Goal: Communication & Community: Connect with others

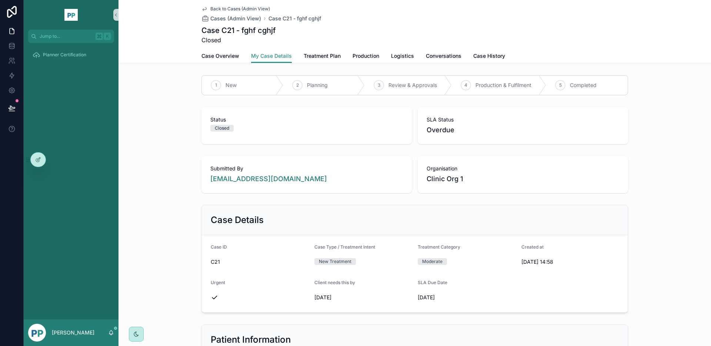
click at [55, 159] on div "Planner Certification" at bounding box center [71, 181] width 95 height 276
click at [50, 160] on div at bounding box center [54, 160] width 12 height 12
click at [57, 158] on div at bounding box center [54, 160] width 12 height 12
click at [56, 160] on icon at bounding box center [56, 160] width 1 height 1
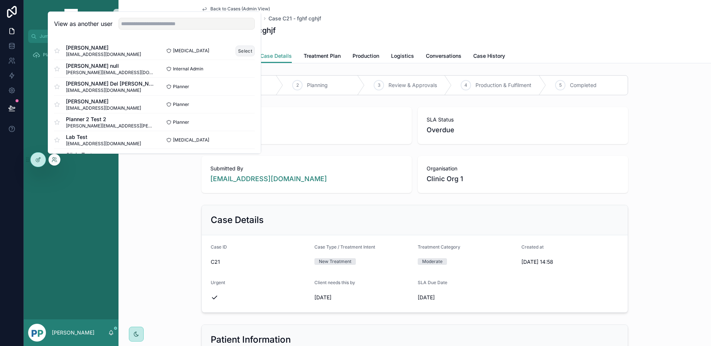
click at [235, 50] on button "Select" at bounding box center [244, 51] width 19 height 11
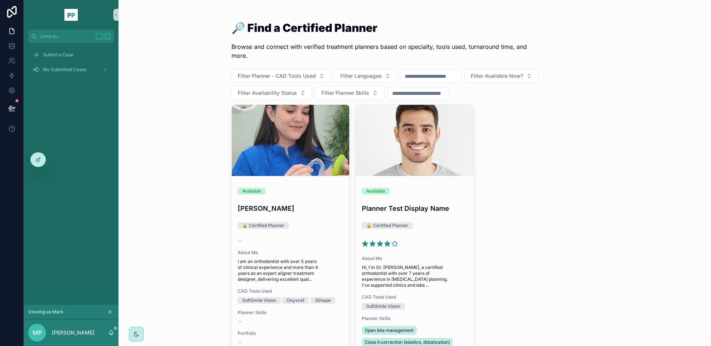
click at [157, 92] on div "🔎 Find a Certified Planner Browse and connect with verified treatment planners …" at bounding box center [414, 173] width 592 height 346
click at [573, 180] on div "Available Dr. Aguilar 🔒 Certified Planner -- About Me I am an orthodontist with…" at bounding box center [414, 251] width 367 height 294
click at [575, 203] on div "Available Dr. Aguilar 🔒 Certified Planner -- About Me I am an orthodontist with…" at bounding box center [414, 251] width 367 height 294
click at [178, 175] on div "🔎 Find a Certified Planner Browse and connect with verified treatment planners …" at bounding box center [414, 173] width 592 height 346
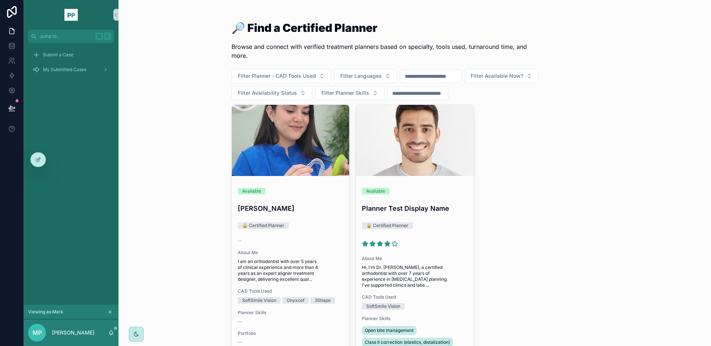
click at [587, 185] on div "Available Dr. Aguilar 🔒 Certified Planner -- About Me I am an orthodontist with…" at bounding box center [414, 251] width 367 height 294
click at [572, 182] on div "Available Dr. Aguilar 🔒 Certified Planner -- About Me I am an orthodontist with…" at bounding box center [414, 251] width 367 height 294
click at [546, 152] on div "Available Dr. Aguilar 🔒 Certified Planner -- About Me I am an orthodontist with…" at bounding box center [414, 251] width 367 height 294
click at [599, 84] on div "🔎 Find a Certified Planner Browse and connect with verified treatment planners …" at bounding box center [414, 211] width 379 height 422
click at [527, 192] on div "Available Dr. Aguilar 🔒 Certified Planner -- About Me I am an orthodontist with…" at bounding box center [414, 251] width 367 height 294
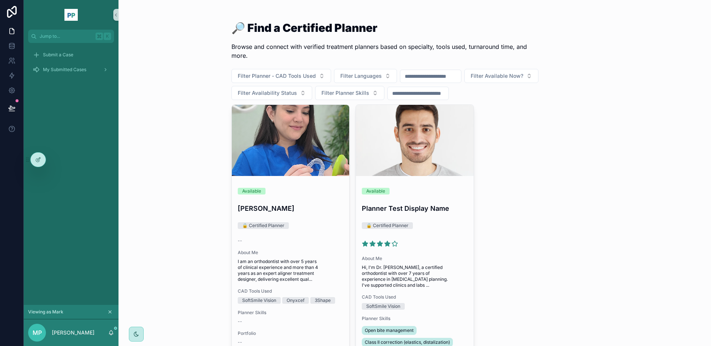
click at [591, 80] on div "Filter Planner - CAD Tools Used Filter Languages Filter Available Now? Filter A…" at bounding box center [414, 84] width 367 height 31
click at [592, 135] on div "Available Dr. Aguilar 🔒 Certified Planner -- About Me I am an orthodontist with…" at bounding box center [414, 251] width 367 height 294
click at [583, 145] on div "Available Dr. Aguilar 🔒 Certified Planner -- About Me I am an orthodontist with…" at bounding box center [414, 251] width 367 height 294
click at [581, 145] on div "Available Dr. Aguilar 🔒 Certified Planner -- About Me I am an orthodontist with…" at bounding box center [414, 251] width 367 height 294
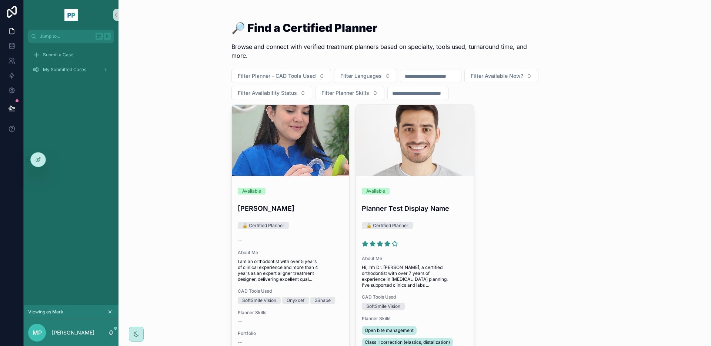
click at [588, 154] on div "Available Dr. Aguilar 🔒 Certified Planner -- About Me I am an orthodontist with…" at bounding box center [414, 251] width 367 height 294
